Goal: Find specific page/section: Find specific page/section

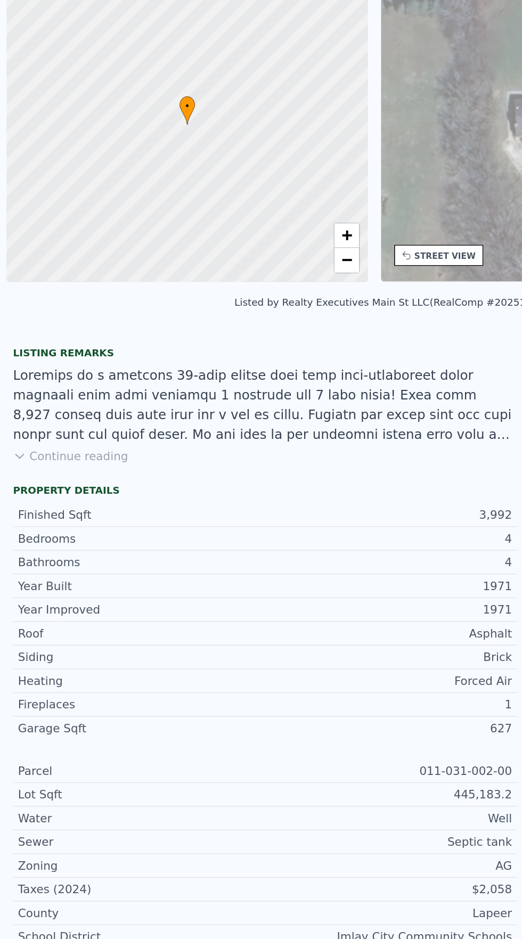
scroll to position [0, 4]
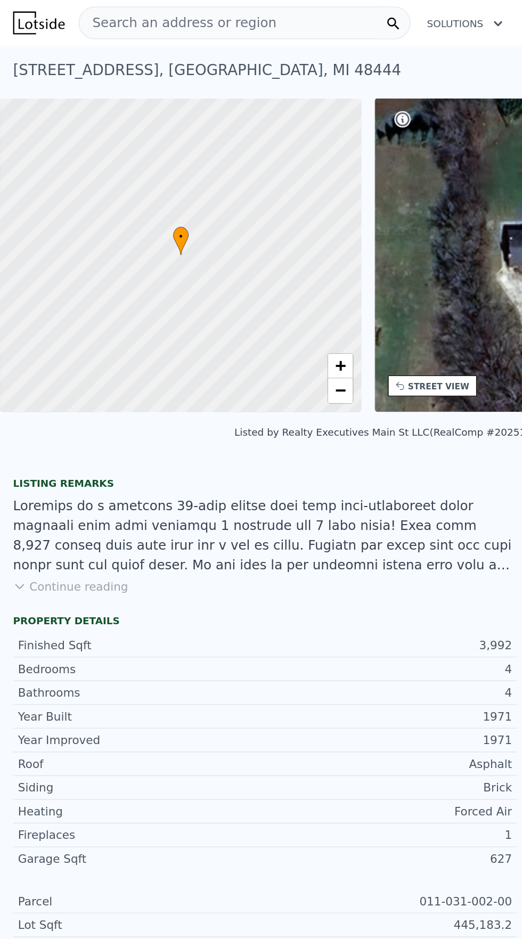
click at [184, 9] on div "Search an address or region" at bounding box center [159, 14] width 216 height 21
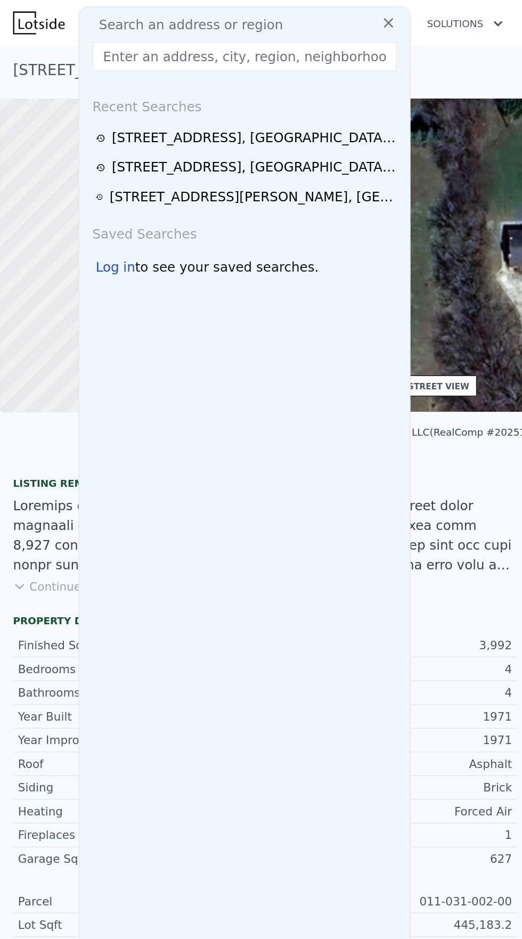
type input "3641 Timber Ridge Dr, Metamora, MI 48455"
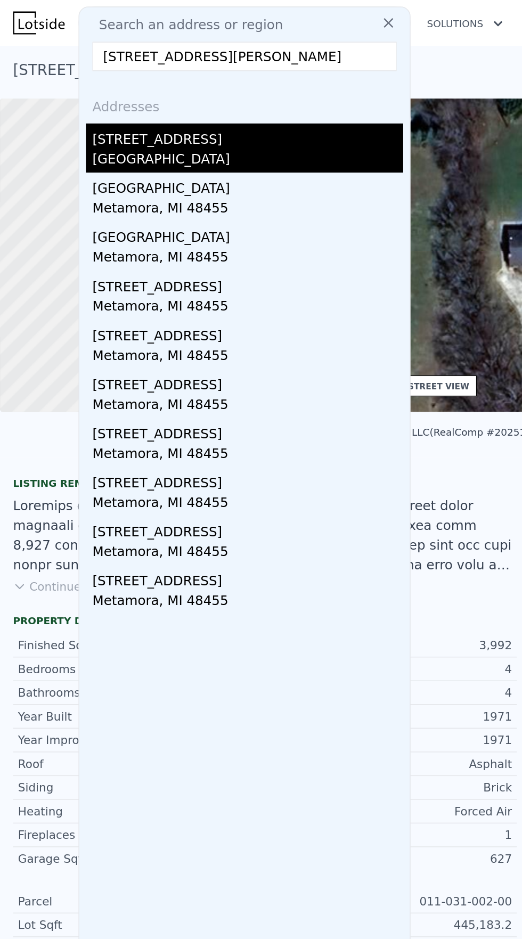
click at [110, 89] on div "[STREET_ADDRESS]" at bounding box center [161, 88] width 202 height 17
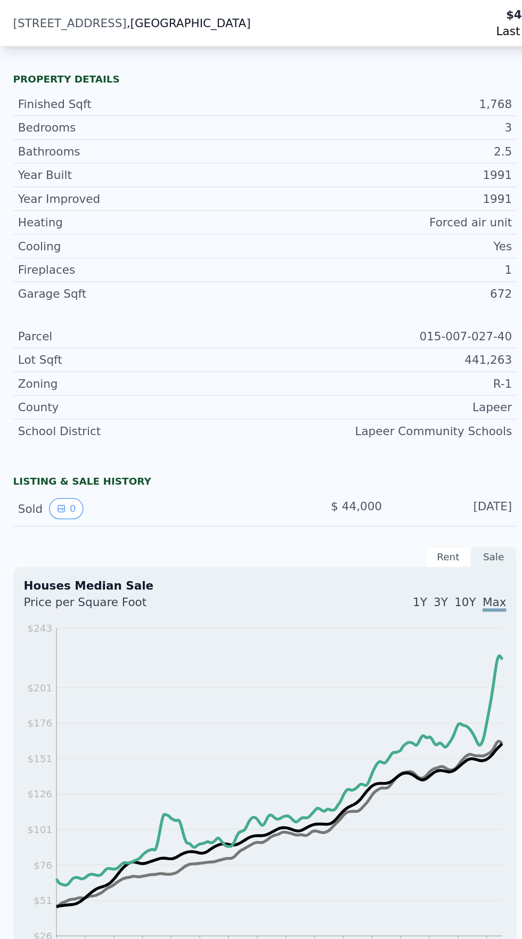
scroll to position [249, 0]
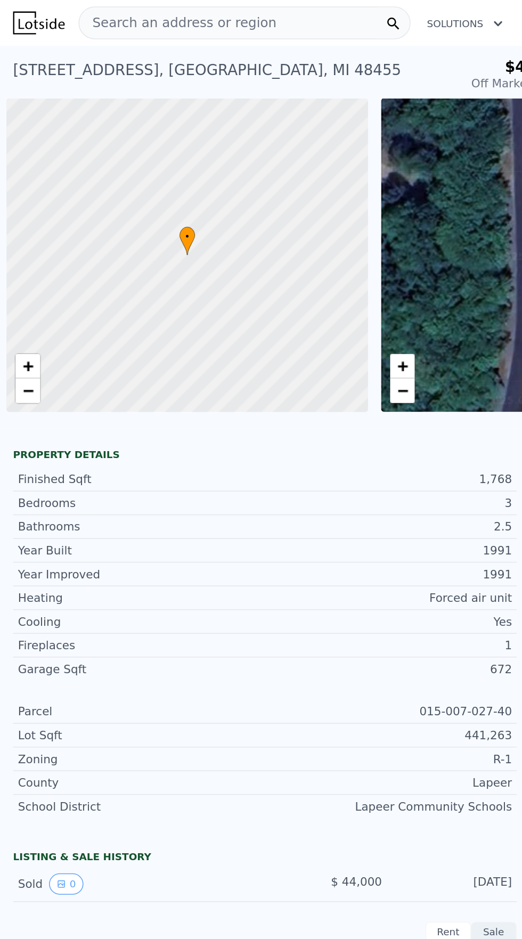
scroll to position [0, 4]
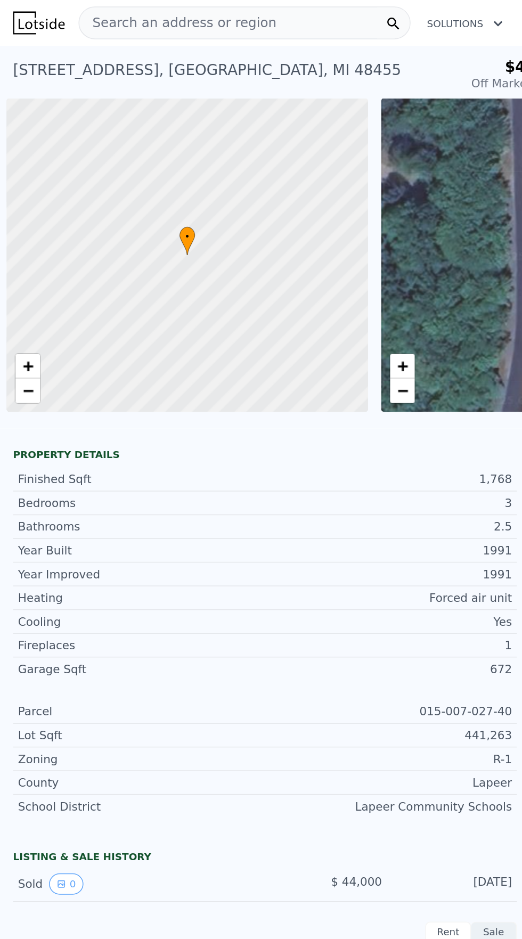
scroll to position [0, 4]
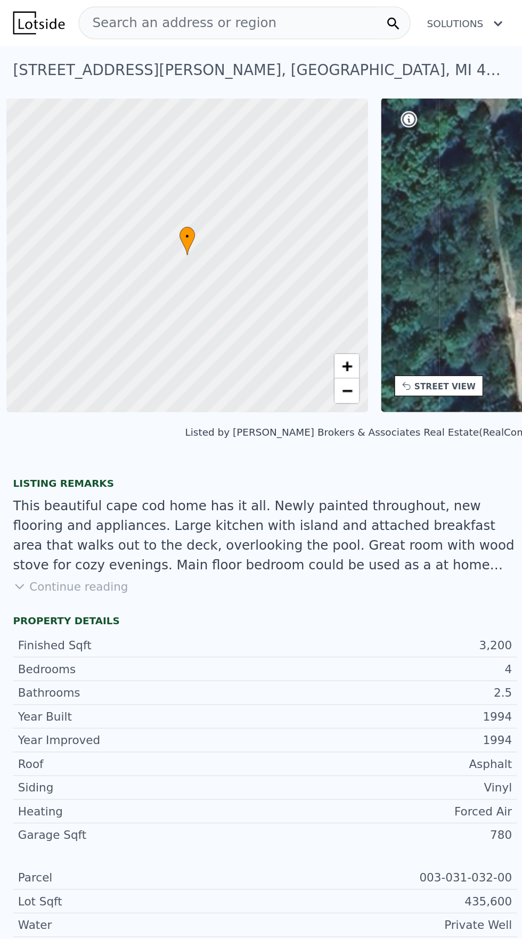
scroll to position [0, 4]
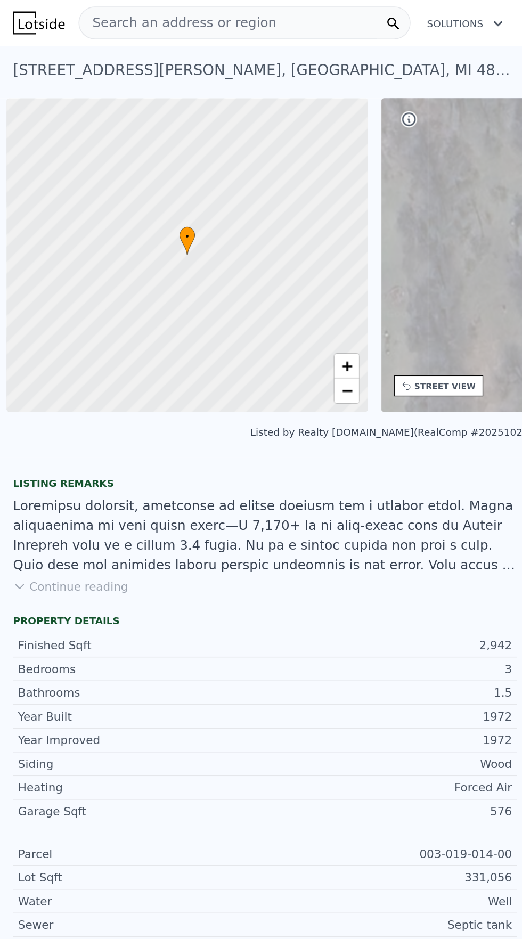
scroll to position [0, 4]
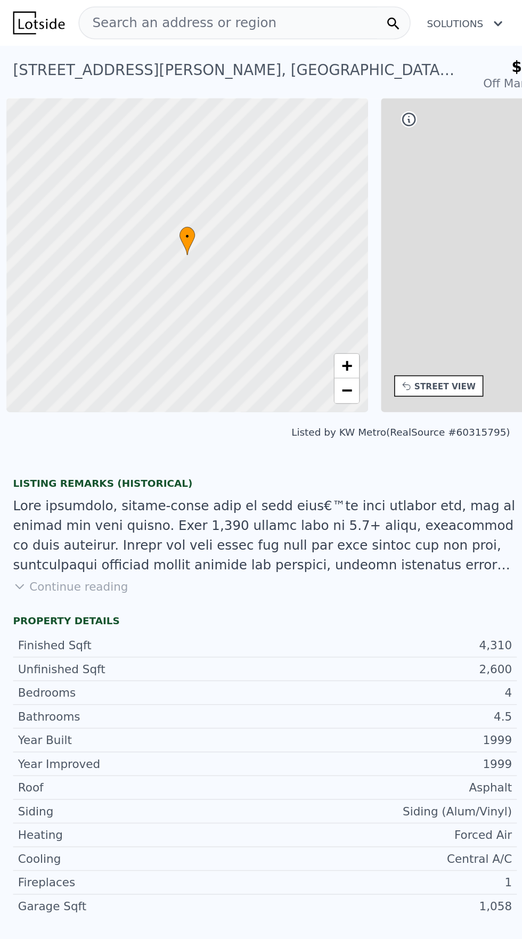
scroll to position [0, 4]
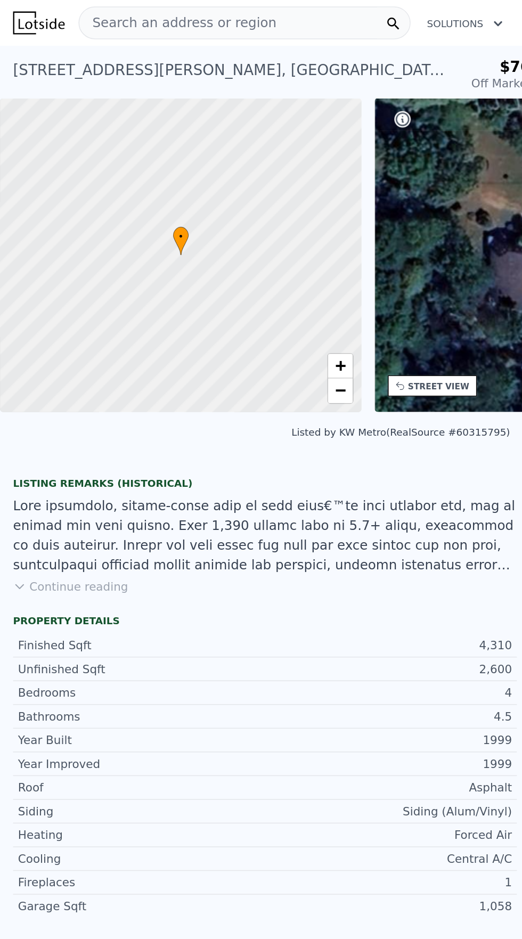
click at [128, 13] on span "Search an address or region" at bounding box center [116, 15] width 128 height 13
